Goal: Find specific page/section: Find specific page/section

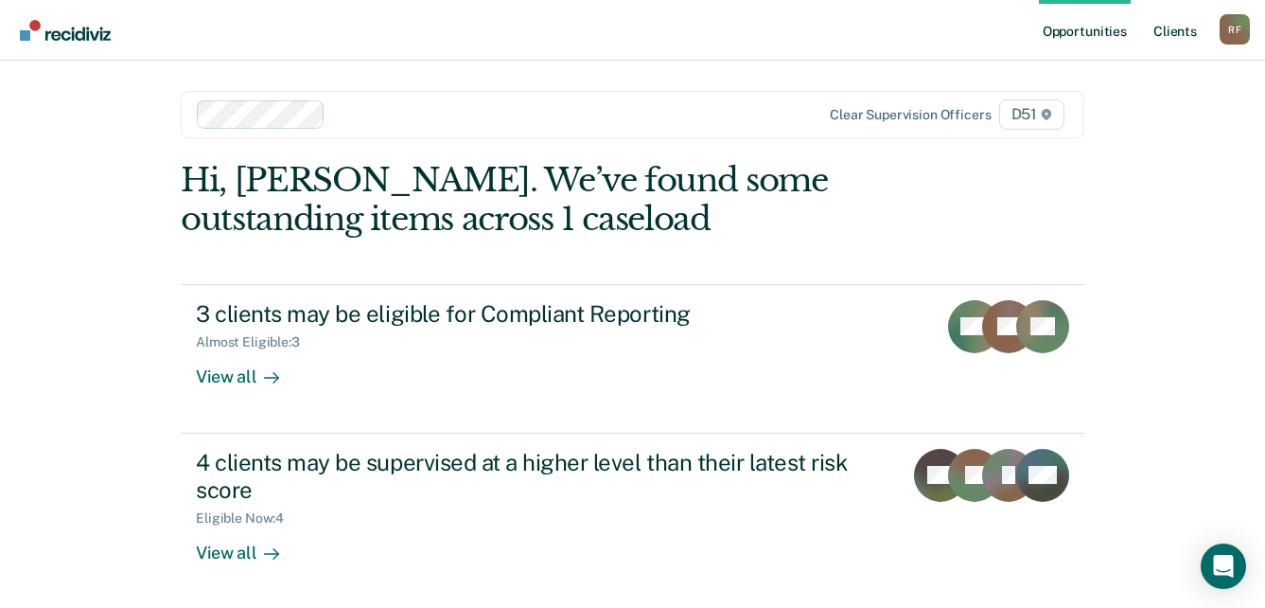
click at [1186, 30] on link "Client s" at bounding box center [1175, 30] width 51 height 61
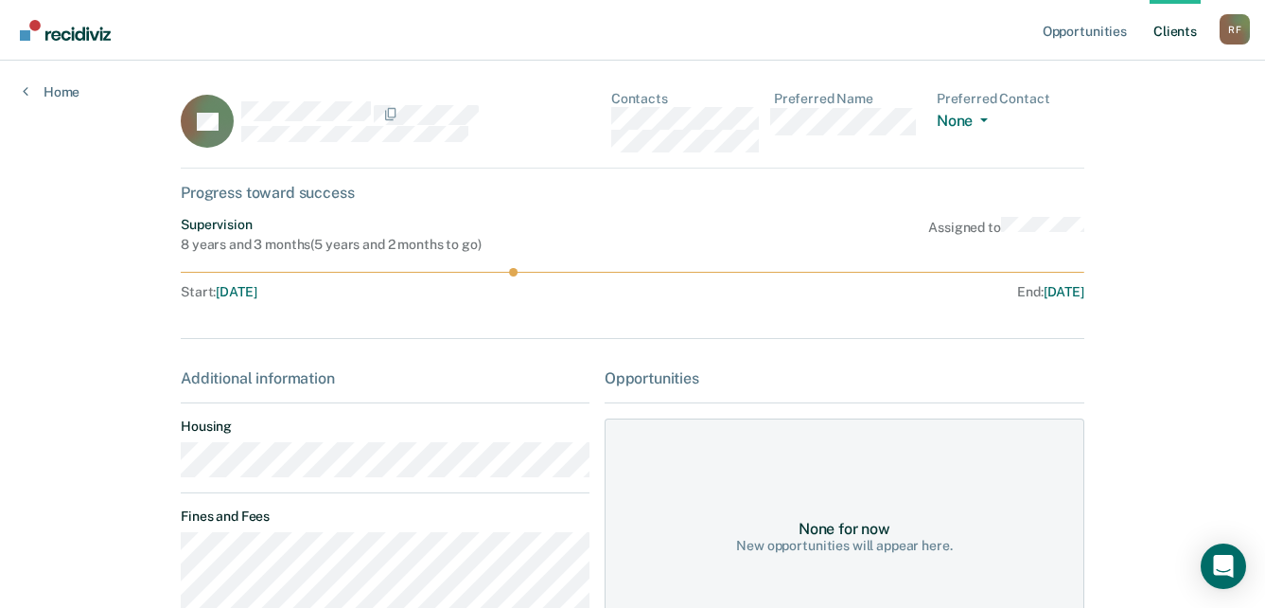
click at [609, 128] on div "LB Contacts Preferred Name Preferred Contact None Call Text Email None" at bounding box center [633, 130] width 904 height 78
drag, startPoint x: 574, startPoint y: 194, endPoint x: 758, endPoint y: 153, distance: 189.0
click at [585, 194] on div "Progress toward success" at bounding box center [633, 193] width 904 height 18
click at [611, 113] on div "LB Contacts Preferred Name Preferred Contact None Call Text Email None" at bounding box center [633, 130] width 904 height 78
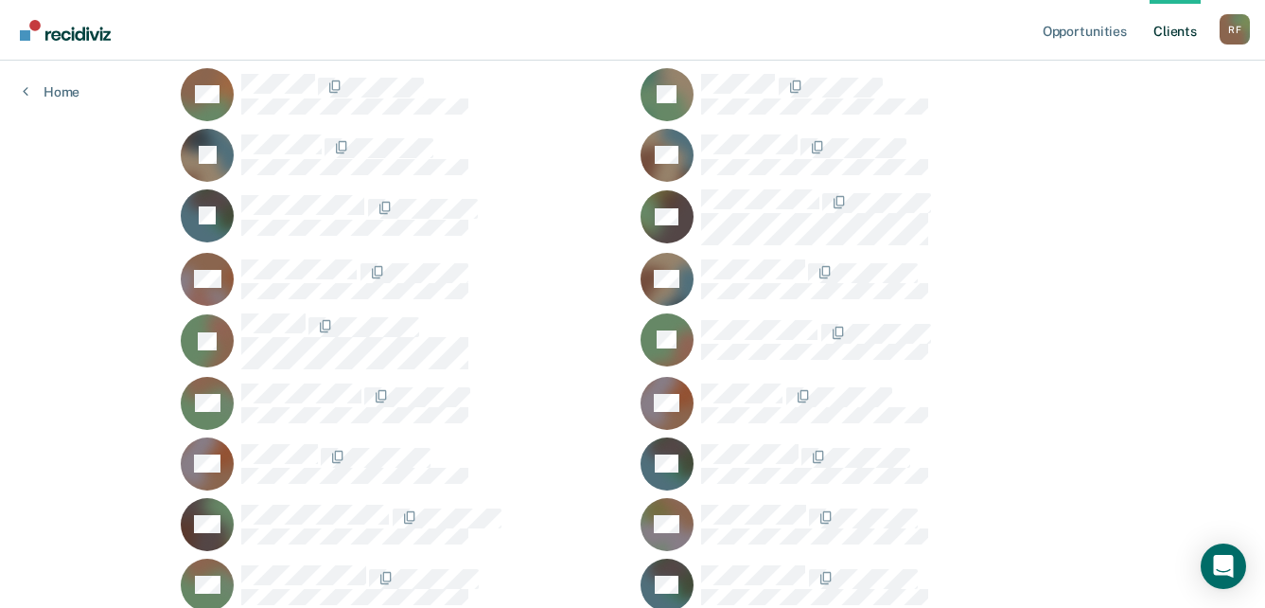
scroll to position [757, 0]
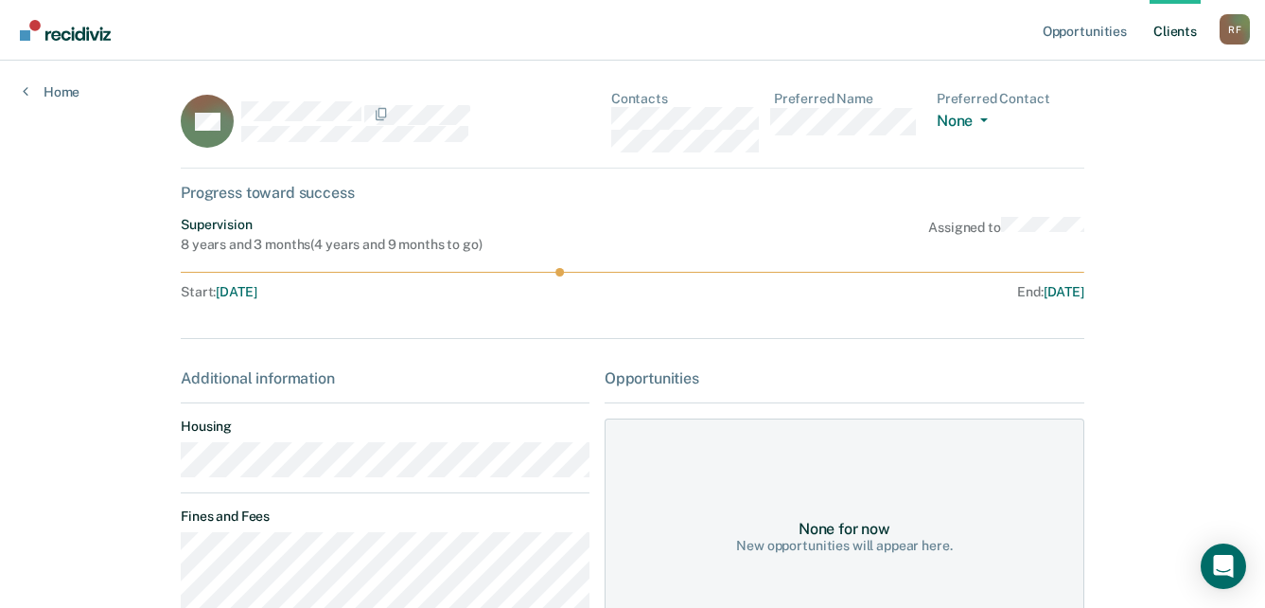
click at [161, 470] on main "BH Contacts Preferred Name Preferred Contact None Call Text Email None Progress…" at bounding box center [632, 565] width 949 height 1009
click at [610, 114] on div "BH Contacts Preferred Name Preferred Contact None Call Text Email None" at bounding box center [633, 130] width 904 height 78
